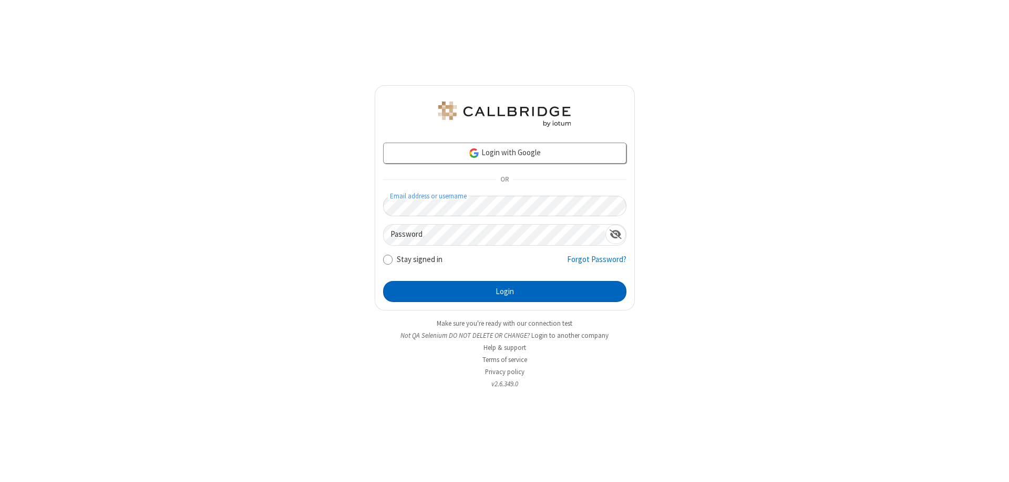
click at [505, 291] on button "Login" at bounding box center [504, 291] width 243 height 21
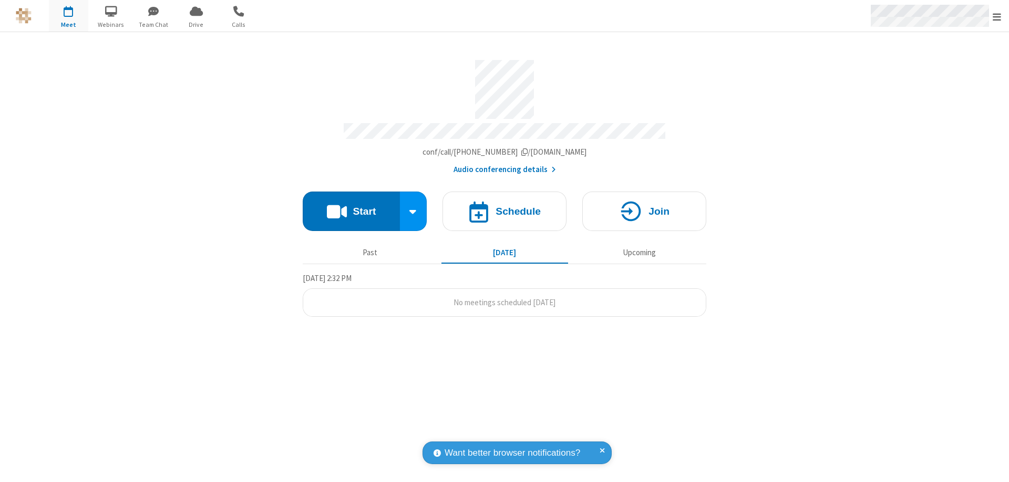
click at [997, 16] on span "Open menu" at bounding box center [997, 17] width 8 height 11
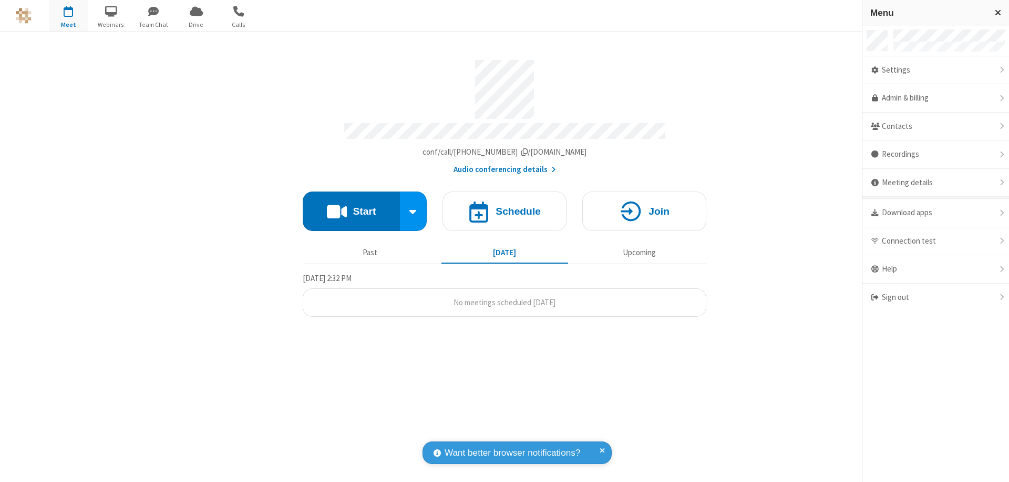
click at [992, 297] on div "Sign out" at bounding box center [936, 297] width 147 height 28
